Goal: Check status

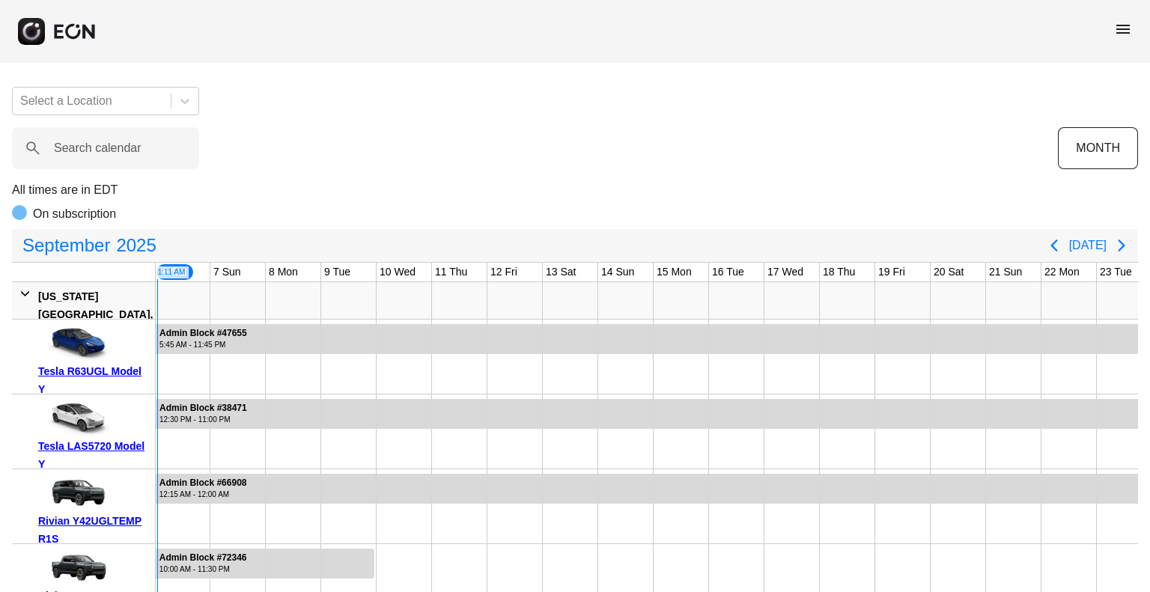
click at [1131, 38] on div "menu" at bounding box center [1123, 31] width 18 height 23
click at [1115, 29] on span "menu" at bounding box center [1123, 29] width 18 height 18
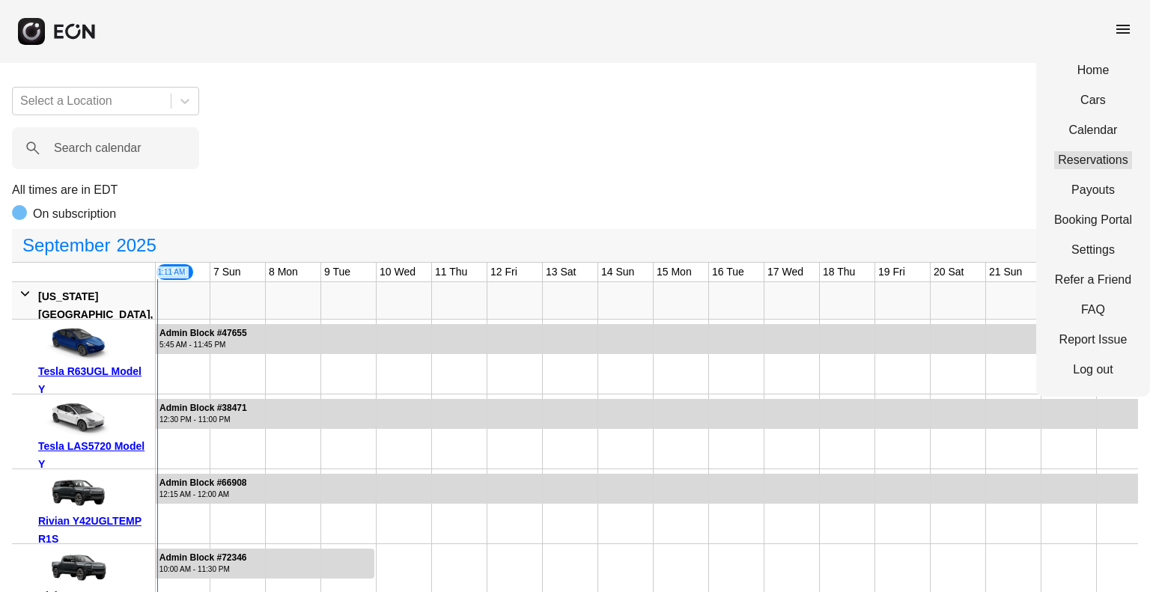
click at [1084, 151] on link "Reservations" at bounding box center [1093, 160] width 78 height 18
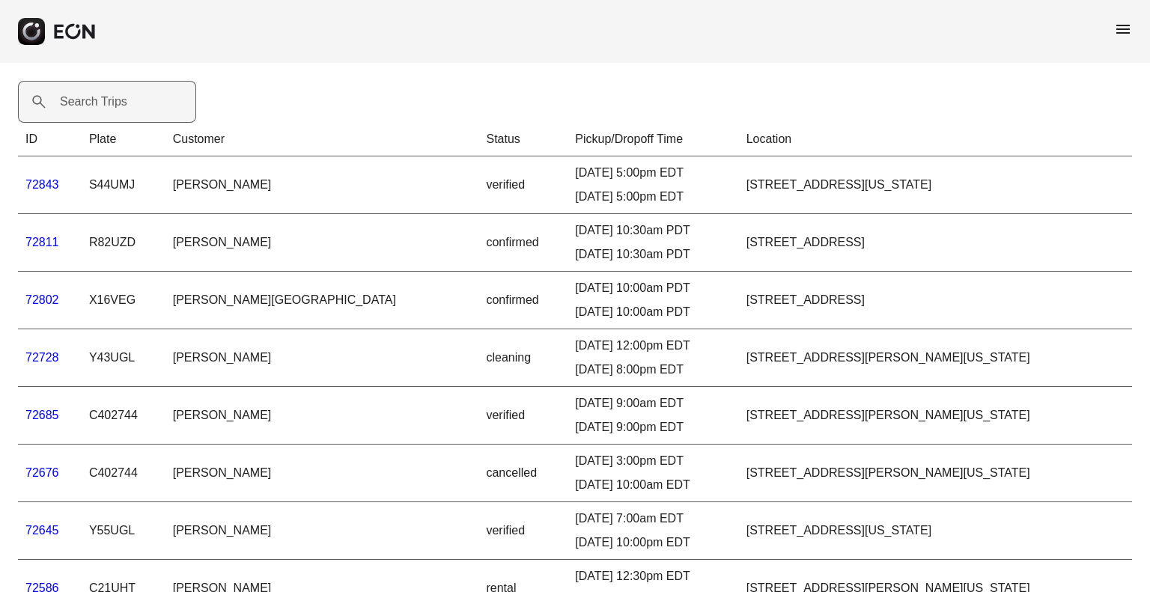
click at [73, 98] on label "Search Trips" at bounding box center [93, 102] width 67 height 18
click at [73, 98] on Trips "Search Trips" at bounding box center [107, 102] width 178 height 42
drag, startPoint x: 73, startPoint y: 98, endPoint x: 64, endPoint y: 97, distance: 8.4
click at [64, 97] on label "Search Trips" at bounding box center [93, 102] width 67 height 18
click at [90, 103] on label "Search Trips" at bounding box center [93, 102] width 67 height 18
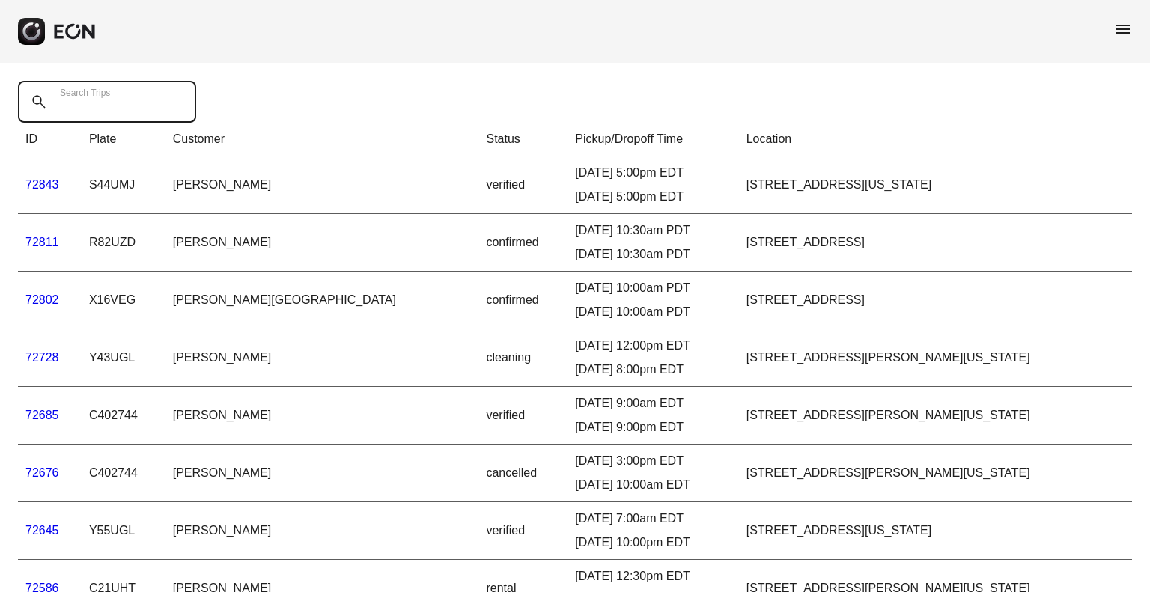
click at [90, 103] on Trips "Search Trips" at bounding box center [107, 102] width 178 height 42
click at [73, 103] on Trips "Search Trips" at bounding box center [107, 102] width 178 height 42
paste Trips "*****"
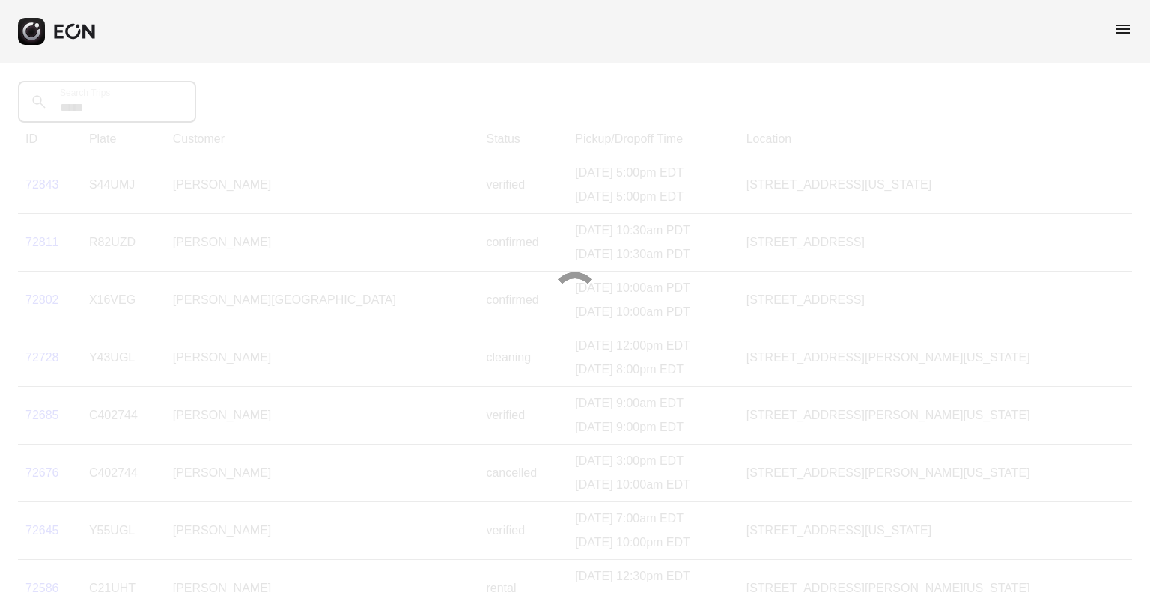
type Trips "*****"
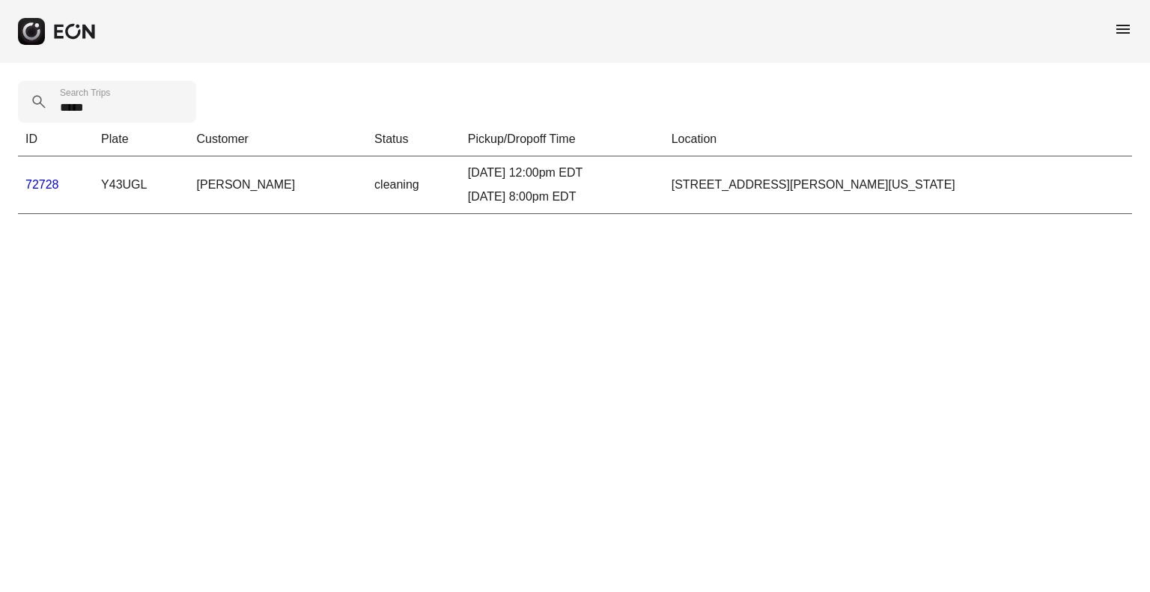
click at [44, 182] on link "72728" at bounding box center [42, 184] width 34 height 13
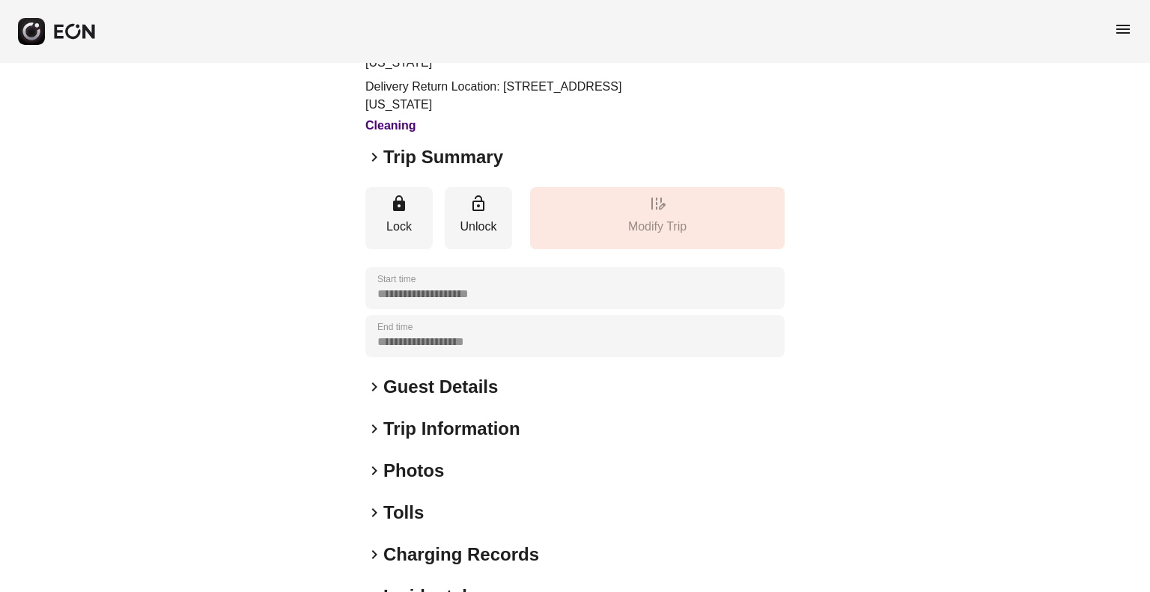
scroll to position [213, 0]
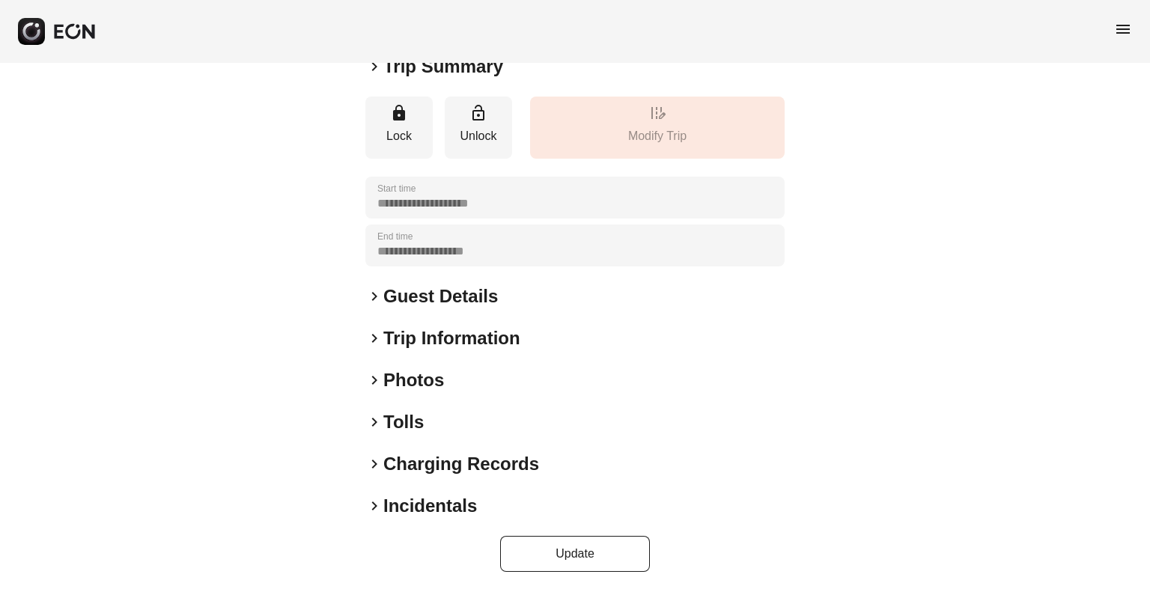
click at [365, 419] on span "keyboard_arrow_right" at bounding box center [374, 422] width 18 height 18
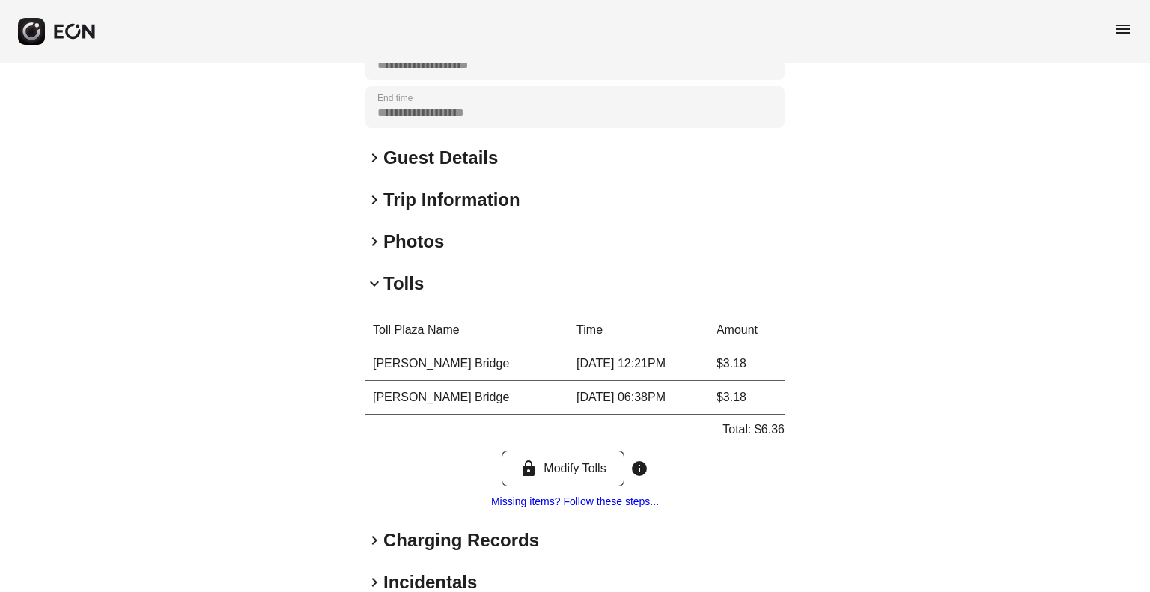
scroll to position [428, 0]
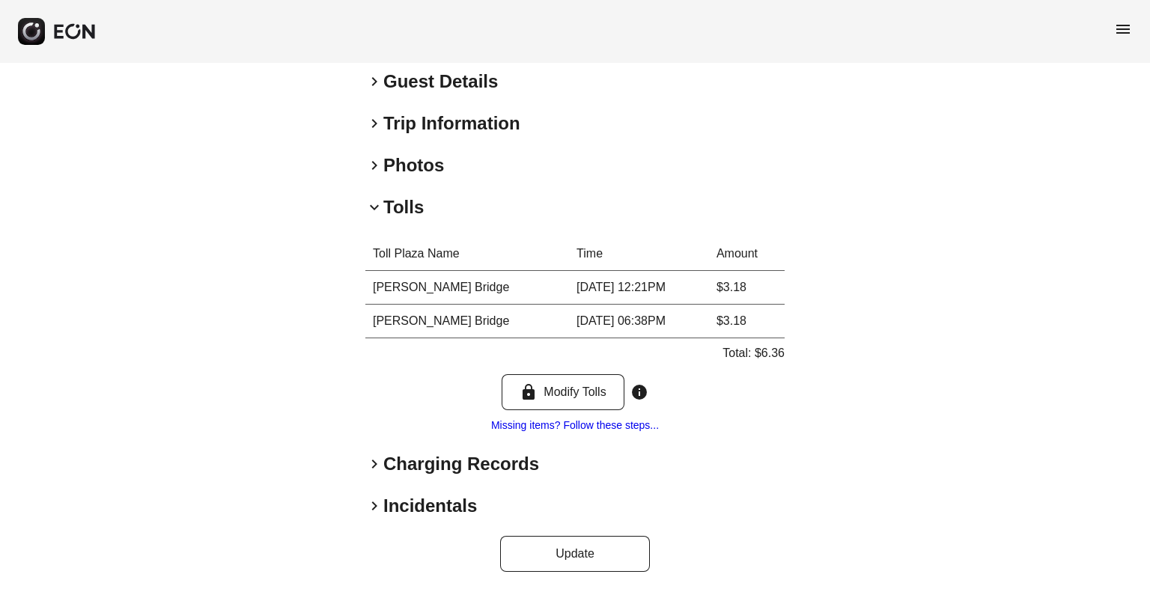
click at [395, 460] on h2 "Charging Records" at bounding box center [461, 464] width 156 height 24
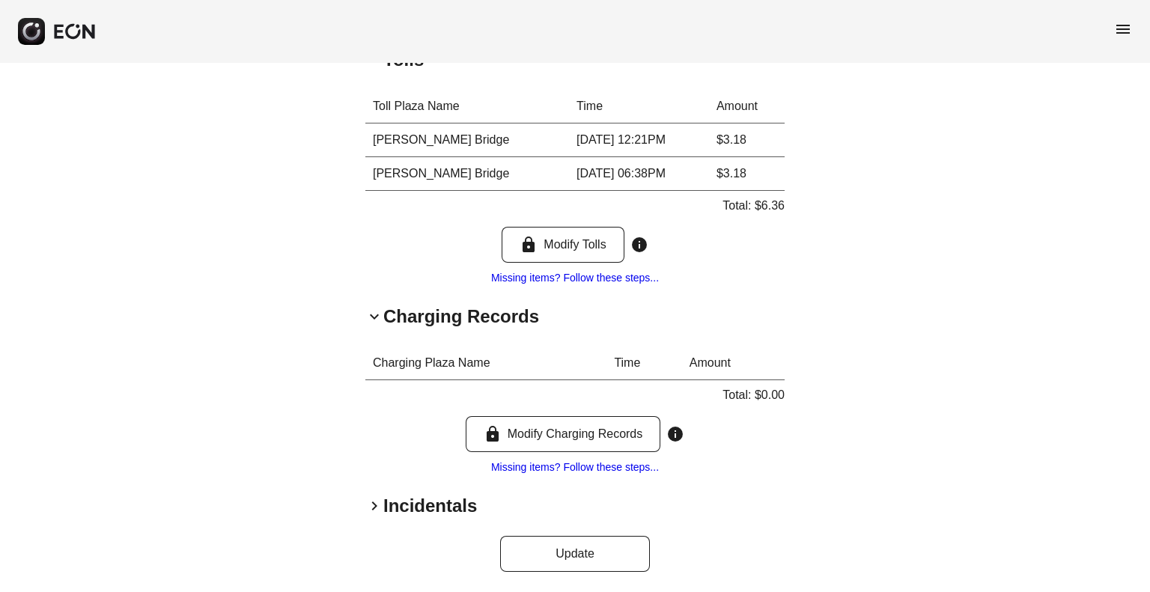
scroll to position [577, 0]
